Goal: Task Accomplishment & Management: Use online tool/utility

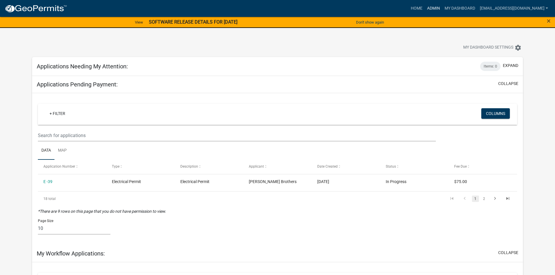
click at [442, 5] on link "Admin" at bounding box center [433, 8] width 17 height 11
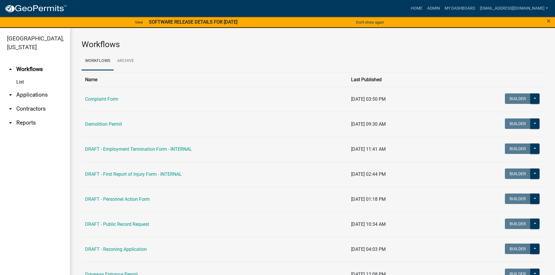
click at [22, 116] on link "arrow_drop_down Contractors" at bounding box center [35, 109] width 70 height 14
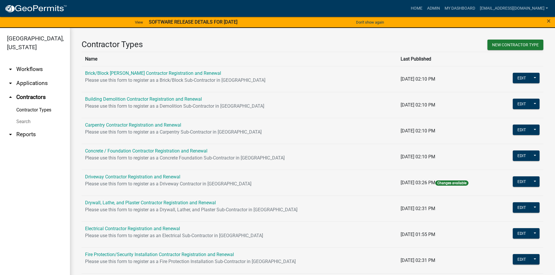
click at [26, 121] on link "Search" at bounding box center [35, 122] width 70 height 12
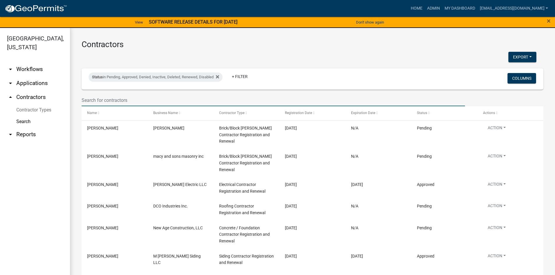
click at [106, 101] on input "text" at bounding box center [274, 100] width 384 height 12
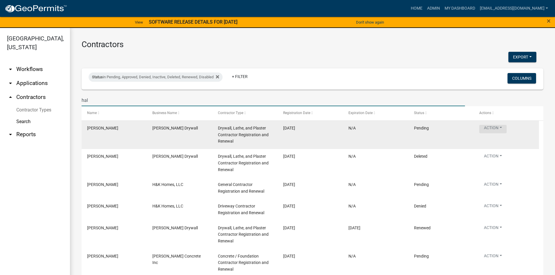
type input "hal"
click at [502, 127] on button "Action" at bounding box center [492, 129] width 27 height 8
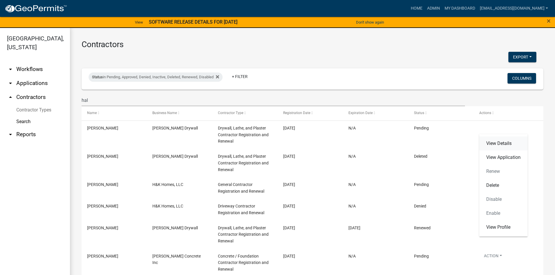
click at [504, 146] on link "View Details" at bounding box center [503, 144] width 48 height 14
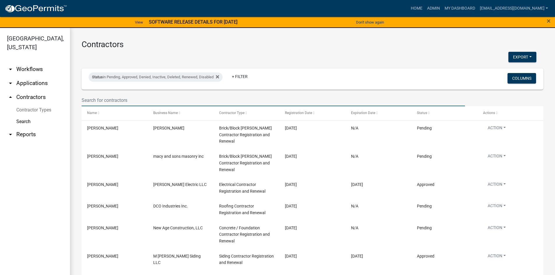
click at [119, 98] on input "text" at bounding box center [274, 100] width 384 height 12
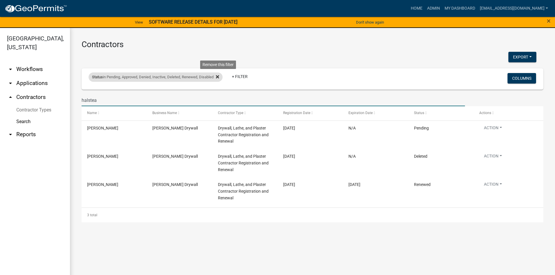
click at [219, 76] on icon at bounding box center [217, 77] width 3 height 5
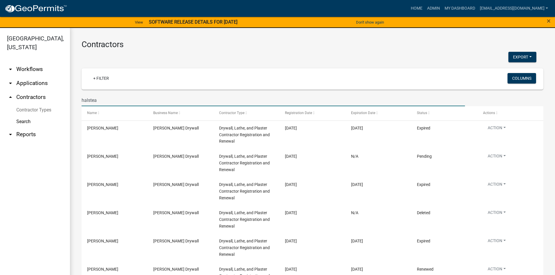
click at [103, 99] on input "halstea" at bounding box center [274, 100] width 384 height 12
type input "[PERSON_NAME]"
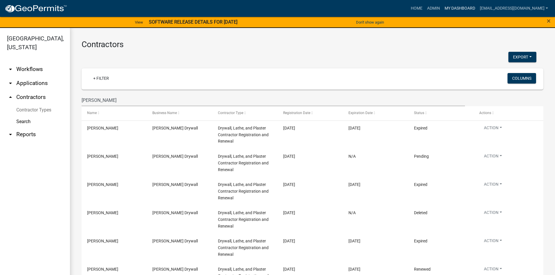
click at [466, 6] on link "My Dashboard" at bounding box center [459, 8] width 35 height 11
